Goal: Entertainment & Leisure: Browse casually

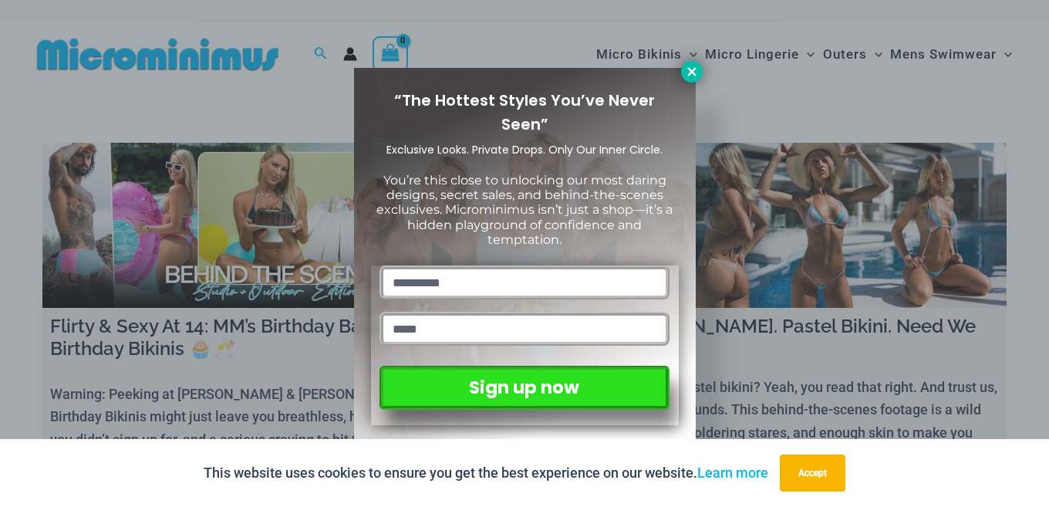
click at [690, 81] on button at bounding box center [692, 72] width 22 height 22
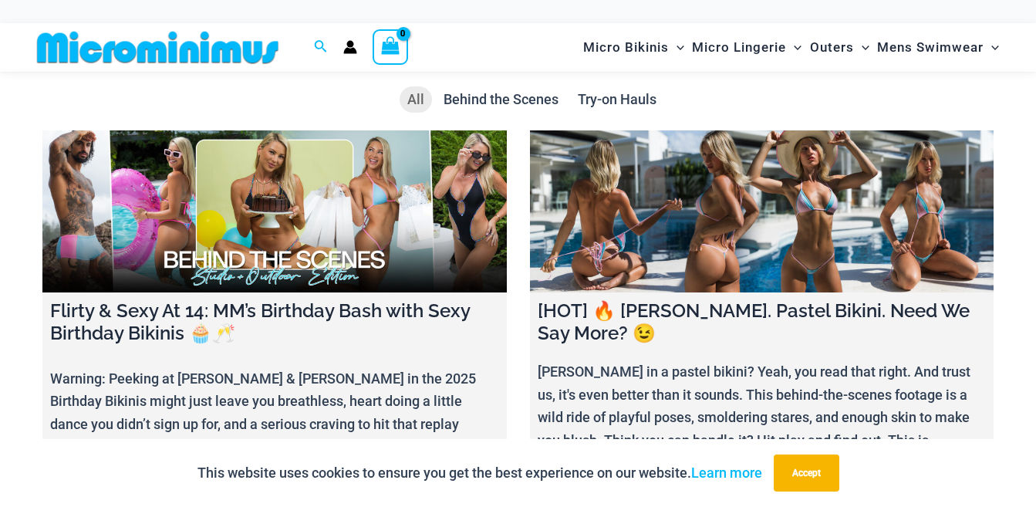
scroll to position [371, 0]
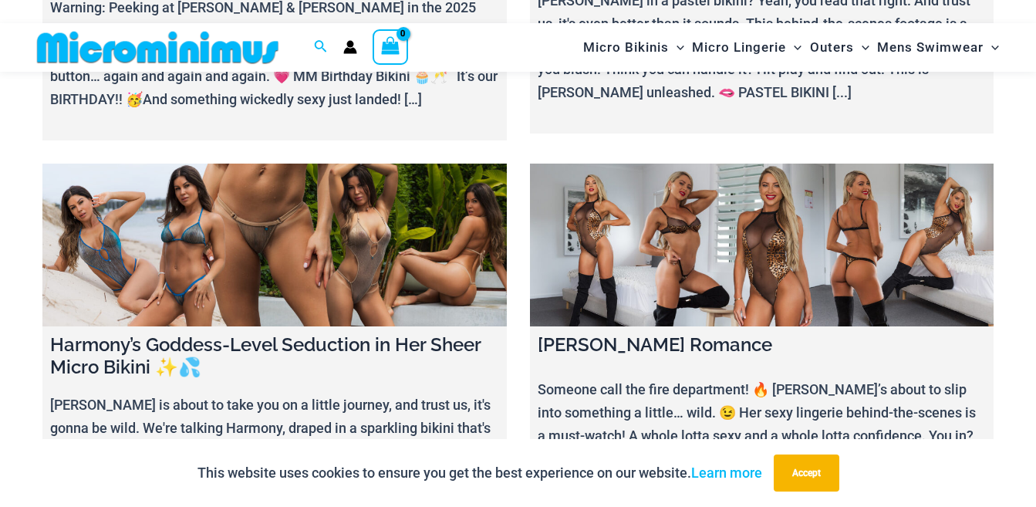
click at [612, 264] on link at bounding box center [762, 245] width 464 height 163
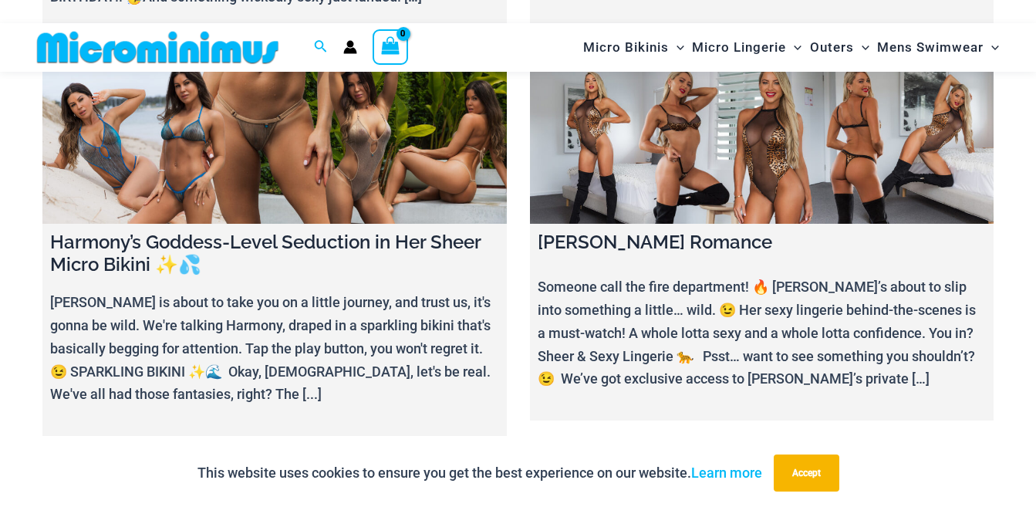
scroll to position [757, 0]
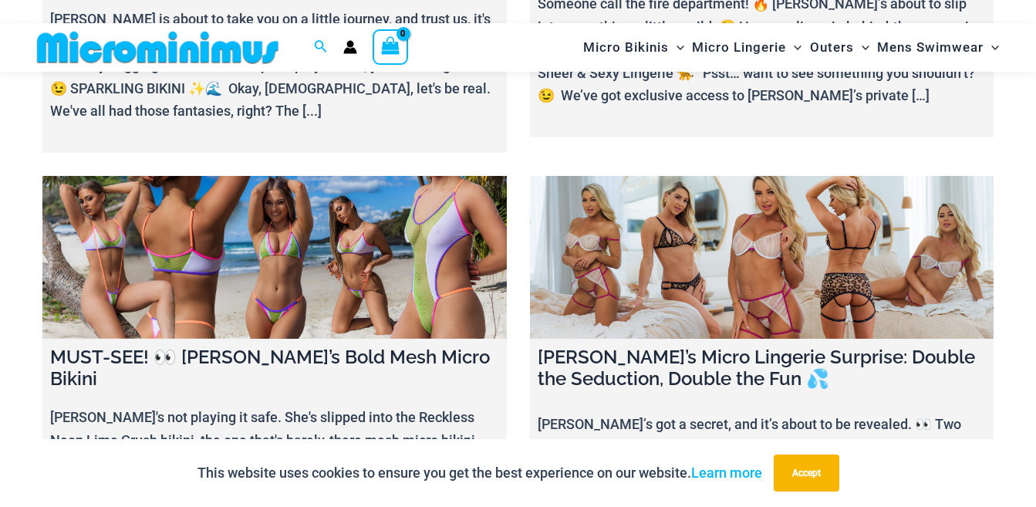
click at [671, 312] on link at bounding box center [762, 257] width 464 height 163
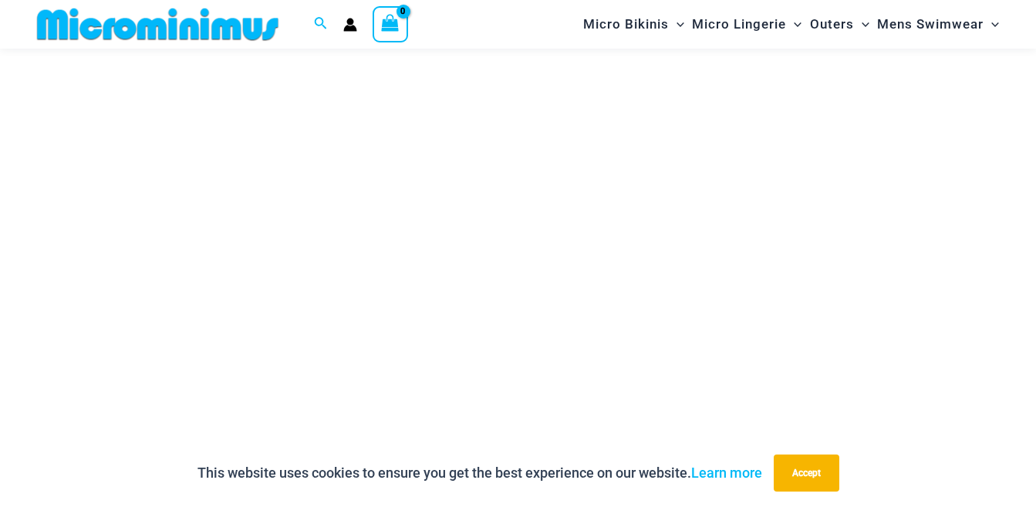
scroll to position [298, 0]
